Goal: Find specific page/section: Find specific page/section

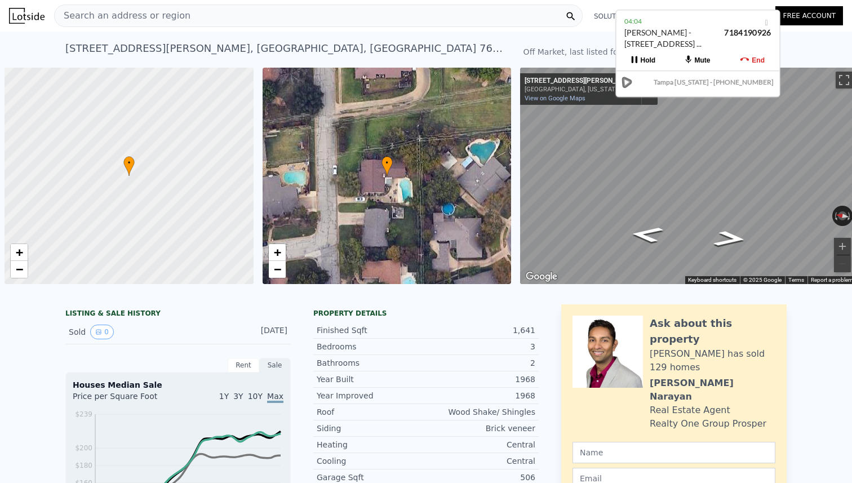
scroll to position [0, 5]
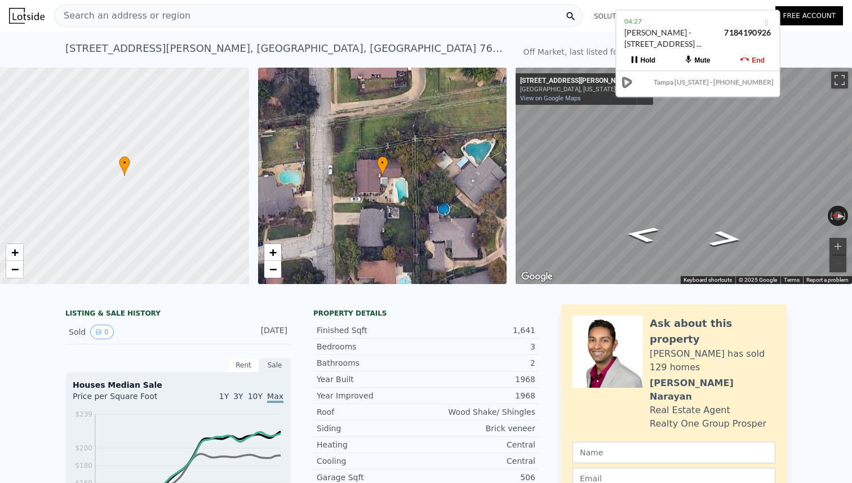
click at [135, 26] on div "Search an address or region Solutions Company Open main menu Log In Free Account" at bounding box center [426, 15] width 834 height 27
click at [133, 20] on span "Search an address or region" at bounding box center [123, 16] width 136 height 14
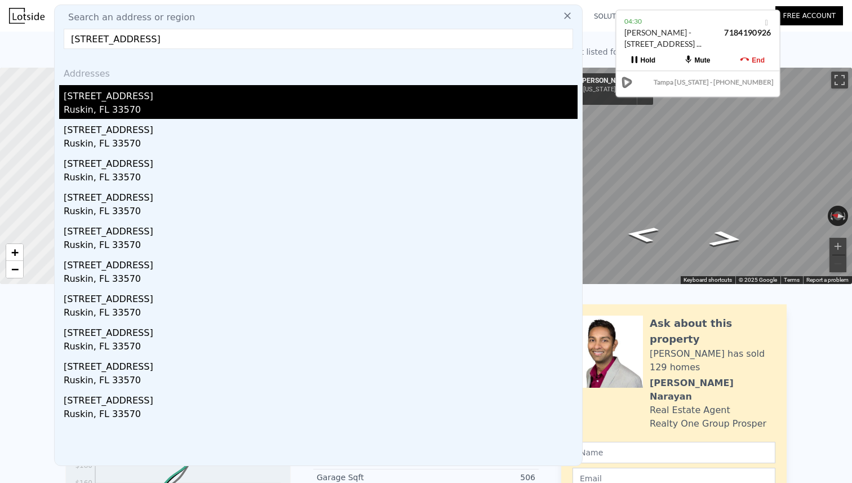
type input "[STREET_ADDRESS]"
click at [116, 100] on div "[STREET_ADDRESS]" at bounding box center [321, 94] width 514 height 18
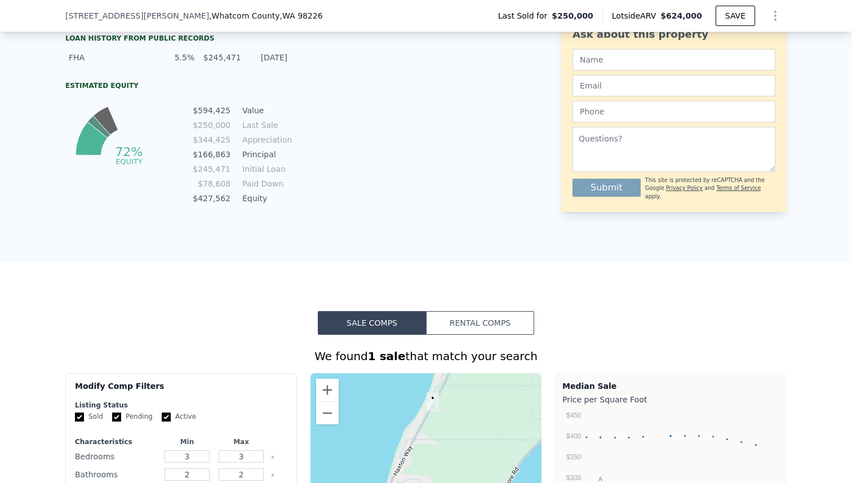
scroll to position [576, 0]
